Goal: Navigation & Orientation: Find specific page/section

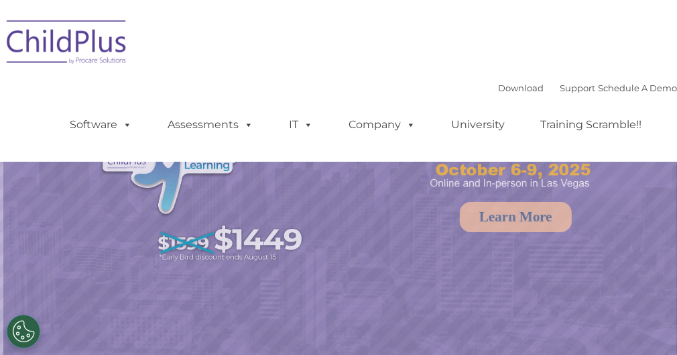
select select "MEDIUM"
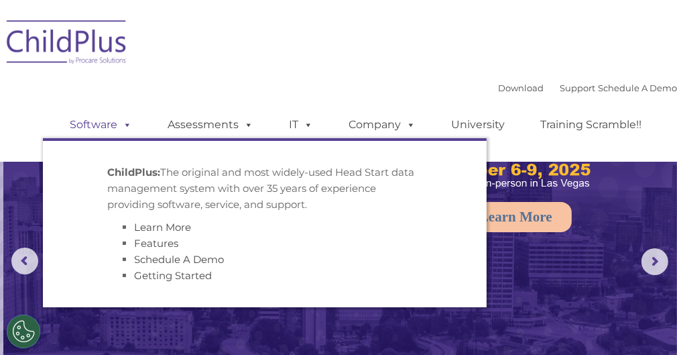
click at [93, 130] on link "Software" at bounding box center [100, 124] width 89 height 27
click at [190, 71] on div "Download Support | Schedule A Demo  MENU MENU Software ChildPlus: The original…" at bounding box center [338, 80] width 677 height 141
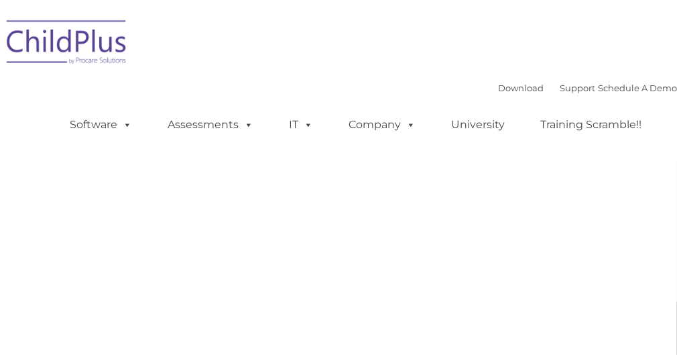
type input ""
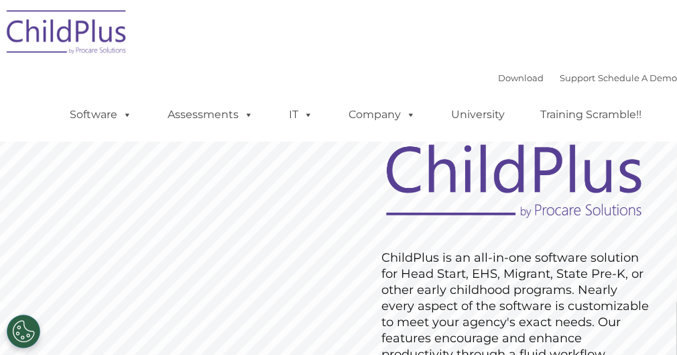
click at [90, 33] on img at bounding box center [67, 34] width 134 height 67
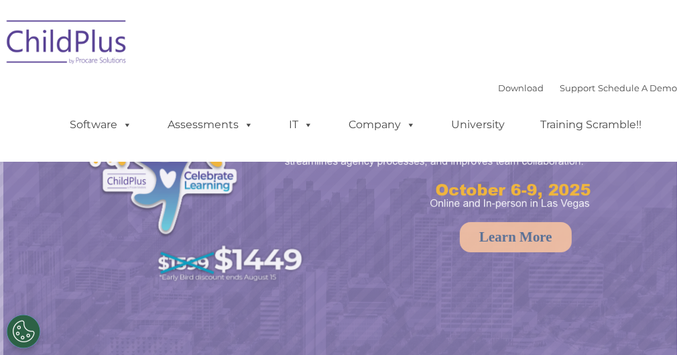
select select "MEDIUM"
